Goal: Transaction & Acquisition: Subscribe to service/newsletter

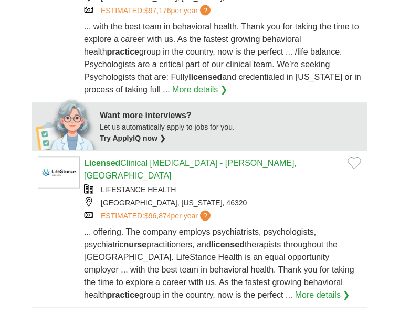
scroll to position [518, 0]
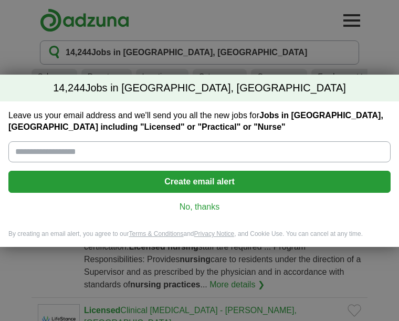
click at [166, 153] on input "Leave us your email address and we'll send you all the new jobs for Jobs in Hom…" at bounding box center [199, 151] width 382 height 21
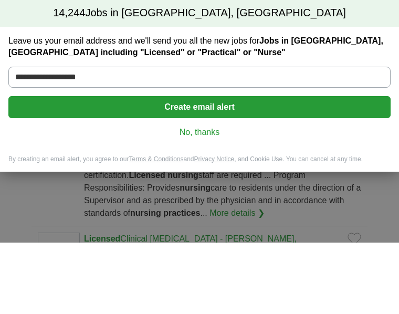
type input "**********"
click at [227, 167] on button "Create email alert" at bounding box center [199, 178] width 382 height 22
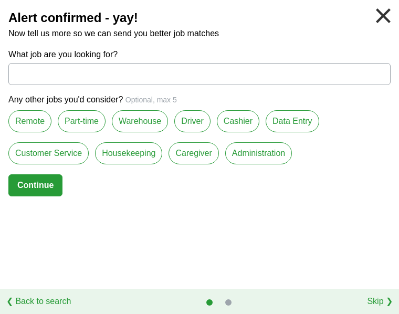
scroll to position [15, 0]
click at [42, 183] on button "Continue" at bounding box center [35, 185] width 54 height 22
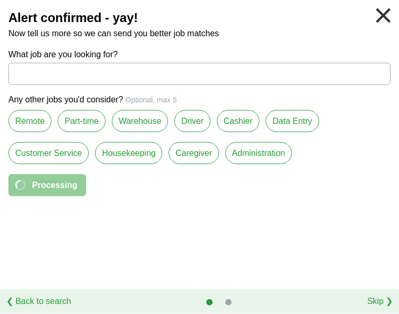
scroll to position [16, 0]
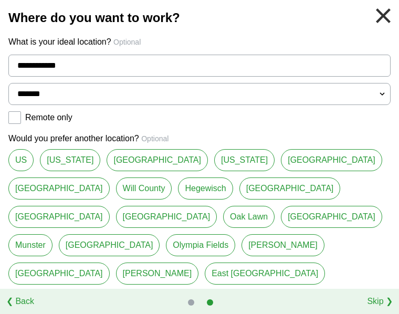
click at [281, 213] on link "[GEOGRAPHIC_DATA]" at bounding box center [331, 217] width 101 height 22
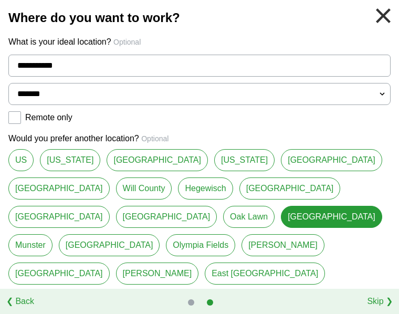
click at [217, 206] on link "[GEOGRAPHIC_DATA]" at bounding box center [166, 217] width 101 height 22
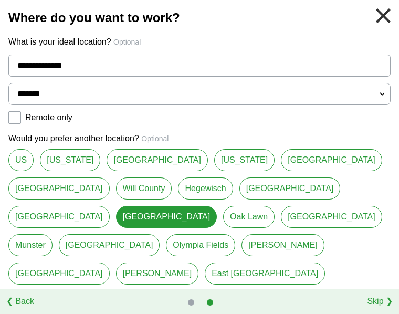
click at [235, 234] on link "Olympia Fields" at bounding box center [200, 245] width 69 height 22
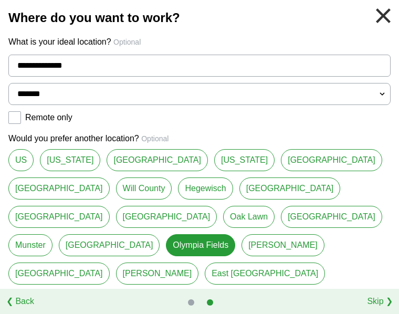
click at [239, 184] on link "[GEOGRAPHIC_DATA]" at bounding box center [289, 188] width 101 height 22
type input "**********"
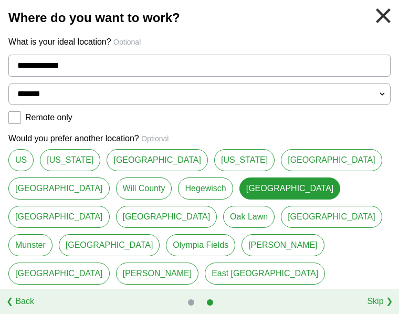
click at [47, 291] on button "Continue" at bounding box center [35, 302] width 54 height 22
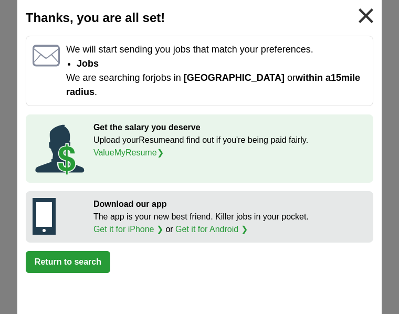
click at [100, 254] on button "Return to search" at bounding box center [68, 262] width 85 height 22
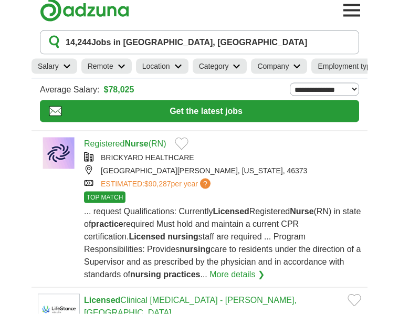
scroll to position [0, 0]
